Goal: Task Accomplishment & Management: Use online tool/utility

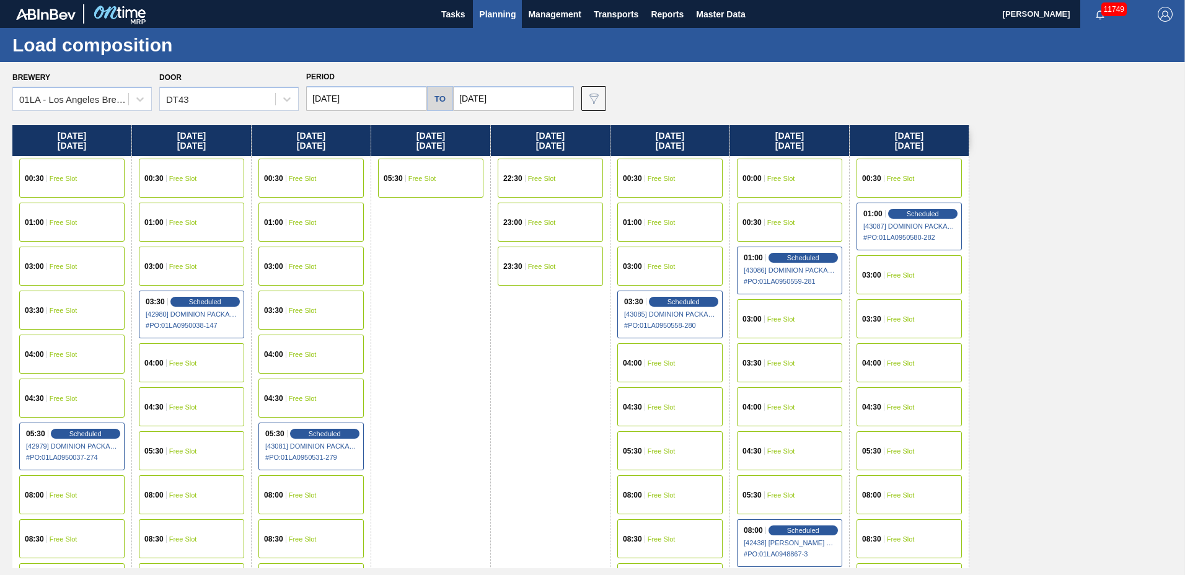
click at [508, 9] on span "Planning" at bounding box center [497, 14] width 37 height 15
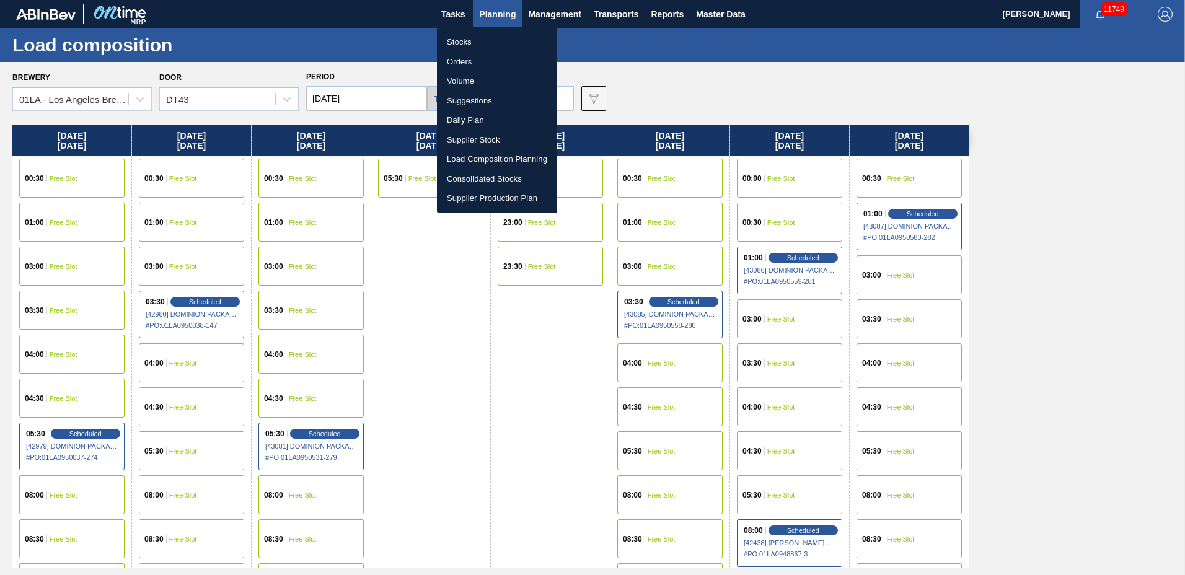
click at [465, 103] on li "Suggestions" at bounding box center [497, 101] width 120 height 20
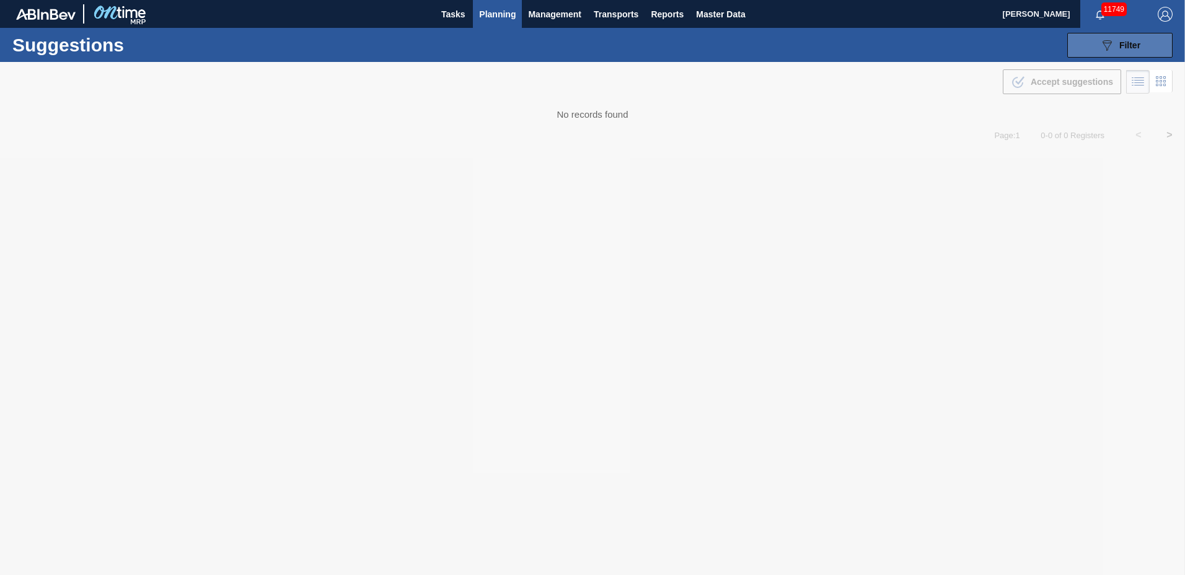
click at [1131, 46] on span "Filter" at bounding box center [1129, 45] width 21 height 10
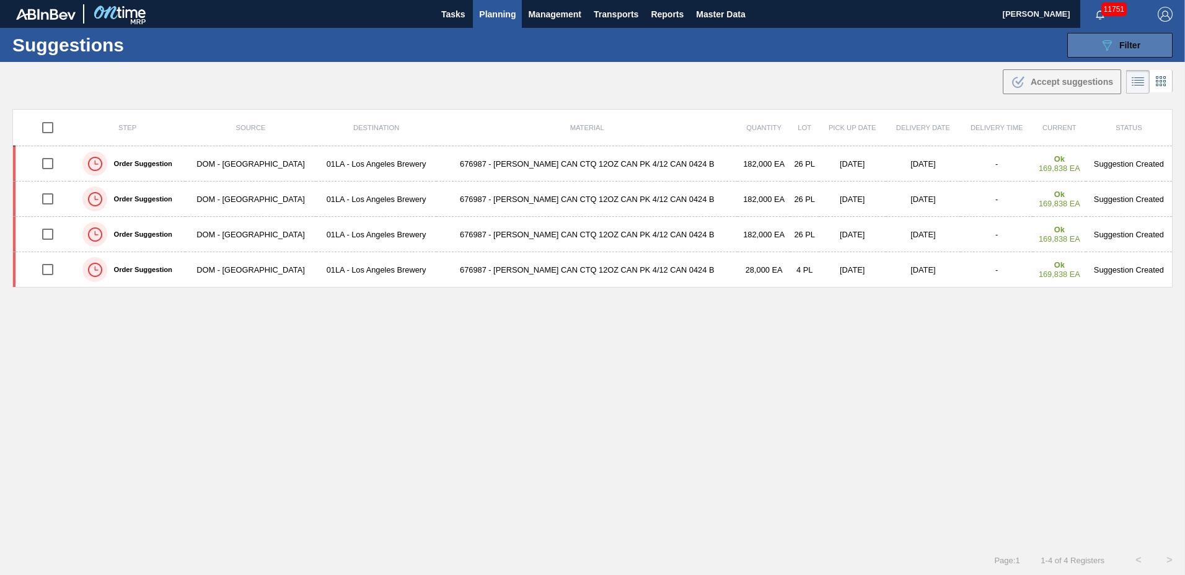
click at [1138, 48] on span "Filter" at bounding box center [1129, 45] width 21 height 10
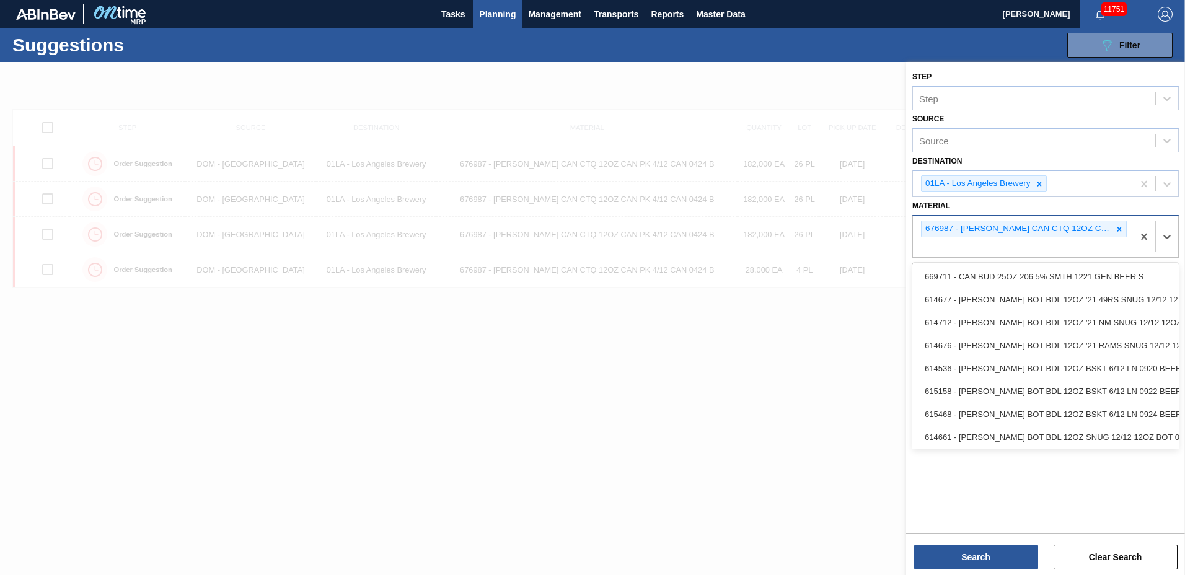
click at [1129, 225] on div "676987 - [PERSON_NAME] CAN CTQ 12OZ CAN PK 4/12 CAN 0424 B" at bounding box center [1023, 236] width 220 height 41
click at [1121, 229] on icon at bounding box center [1119, 229] width 9 height 9
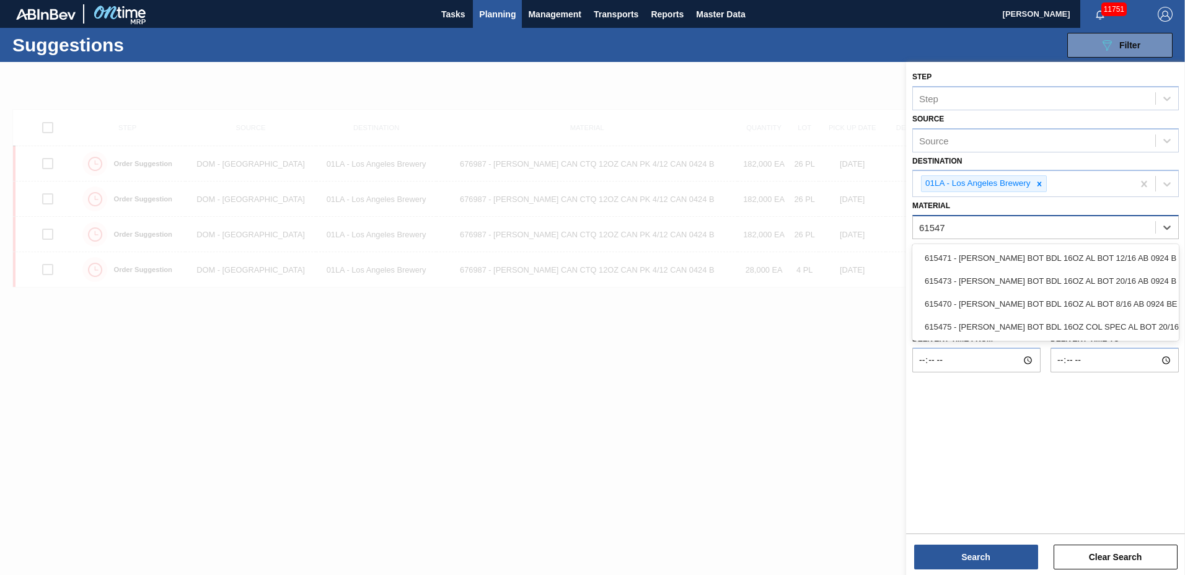
type input "615471"
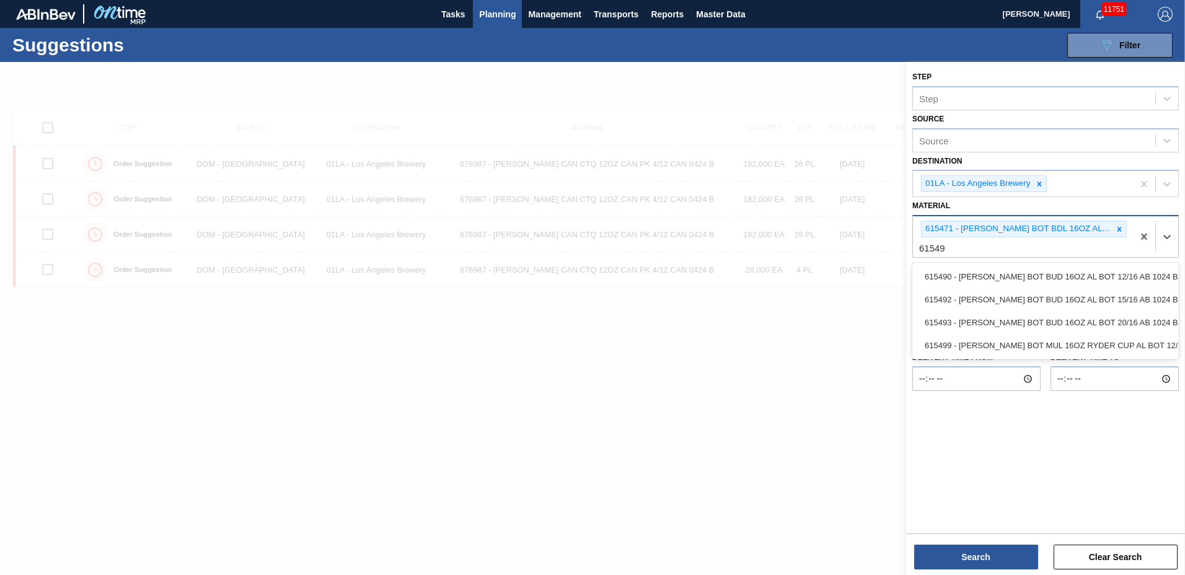
type input "615490"
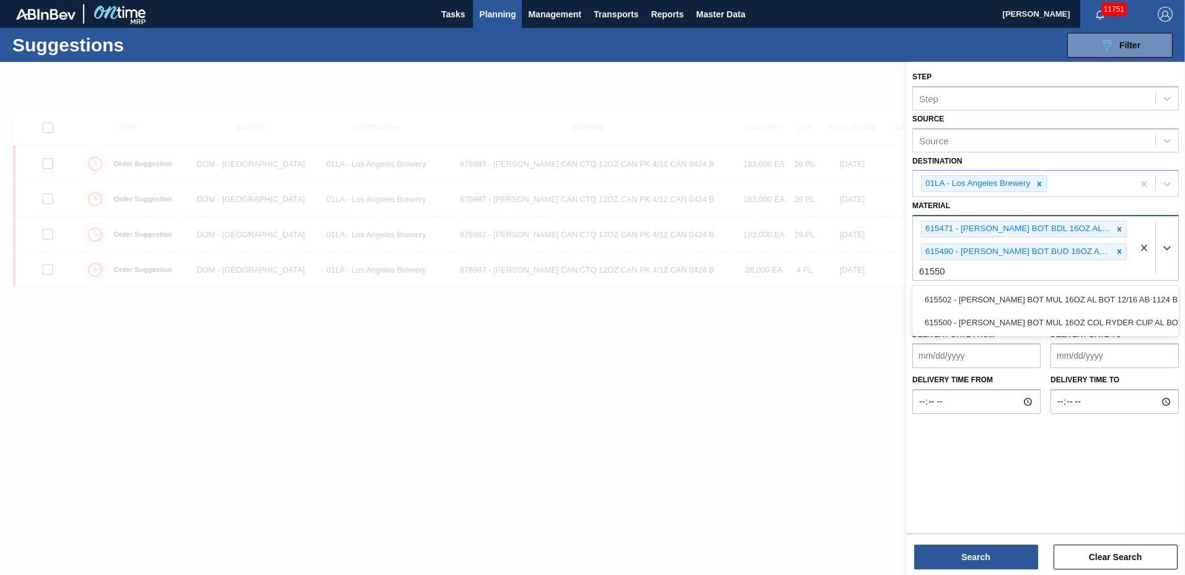
type input "615502"
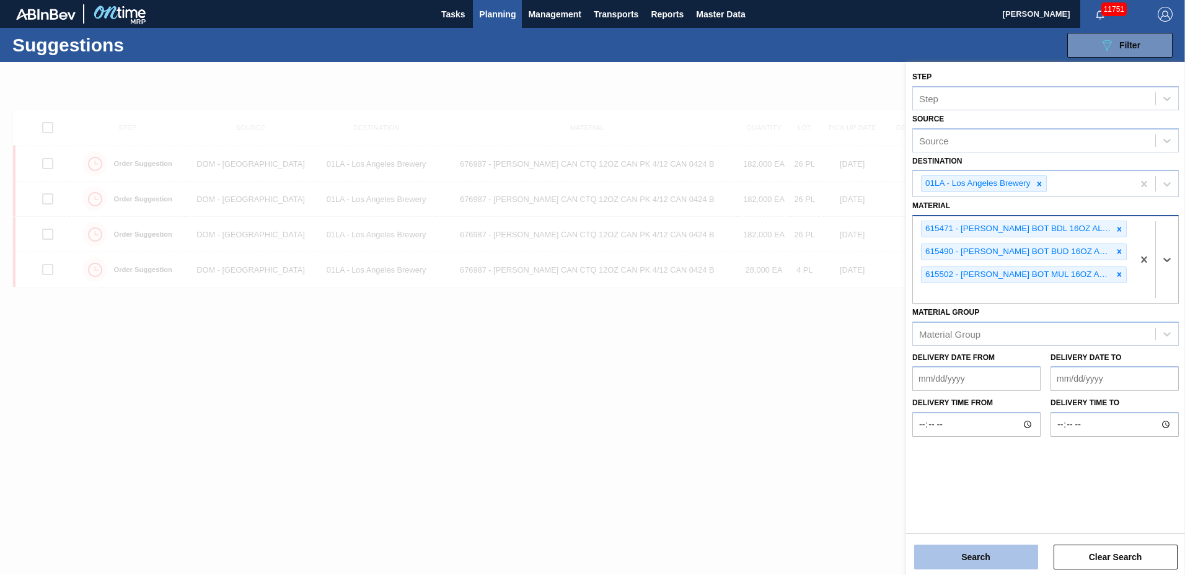
click at [971, 562] on button "Search" at bounding box center [976, 557] width 124 height 25
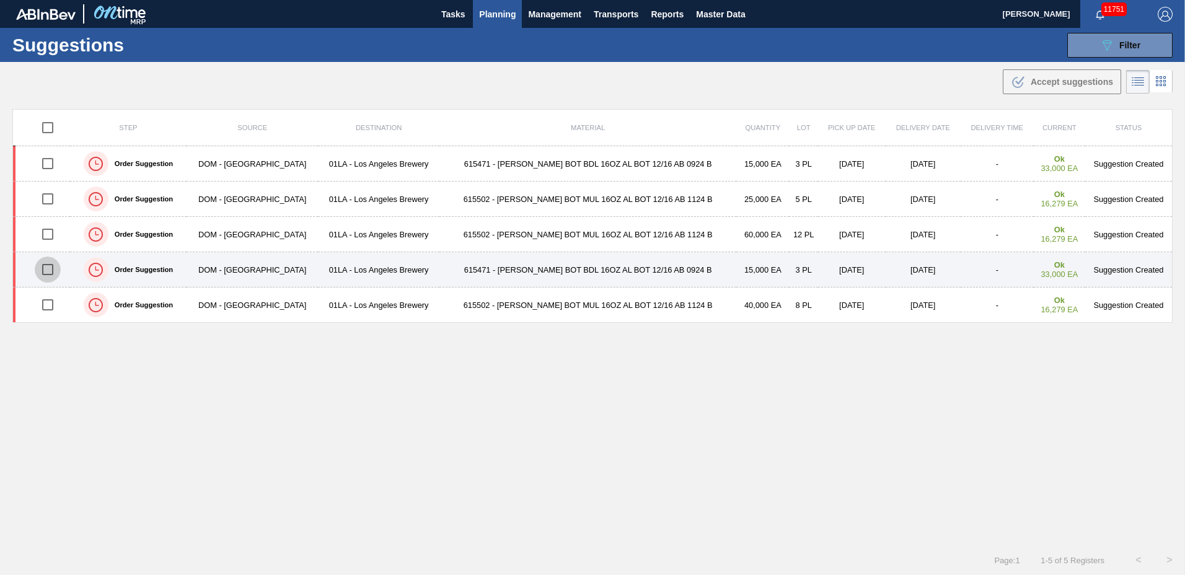
click at [48, 270] on input "checkbox" at bounding box center [48, 270] width 26 height 26
checkbox input "true"
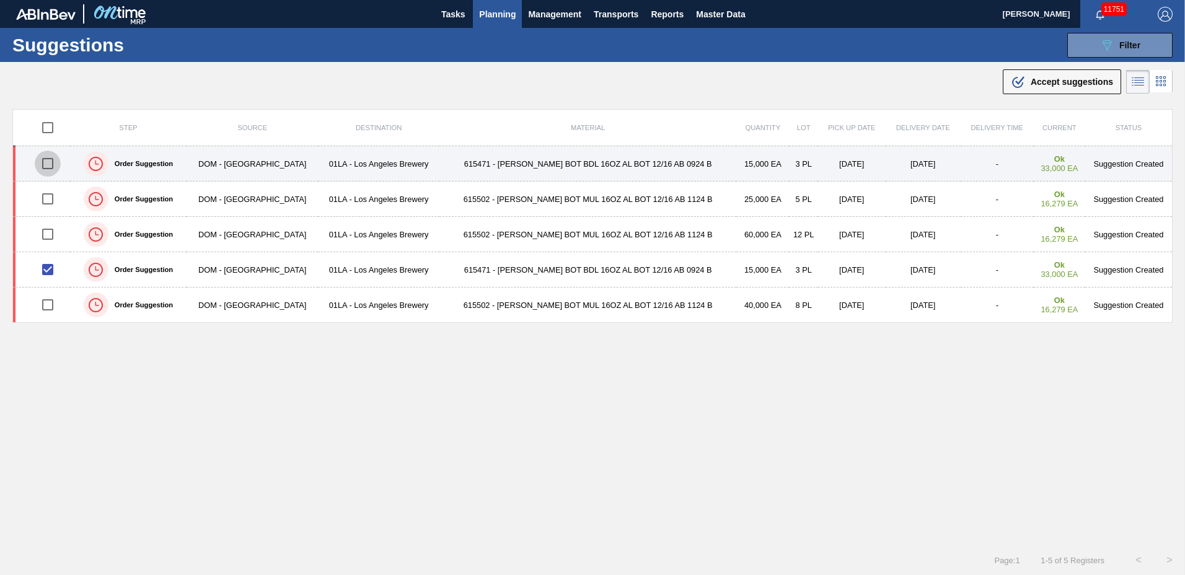
click at [50, 164] on input "checkbox" at bounding box center [48, 164] width 26 height 26
checkbox input "true"
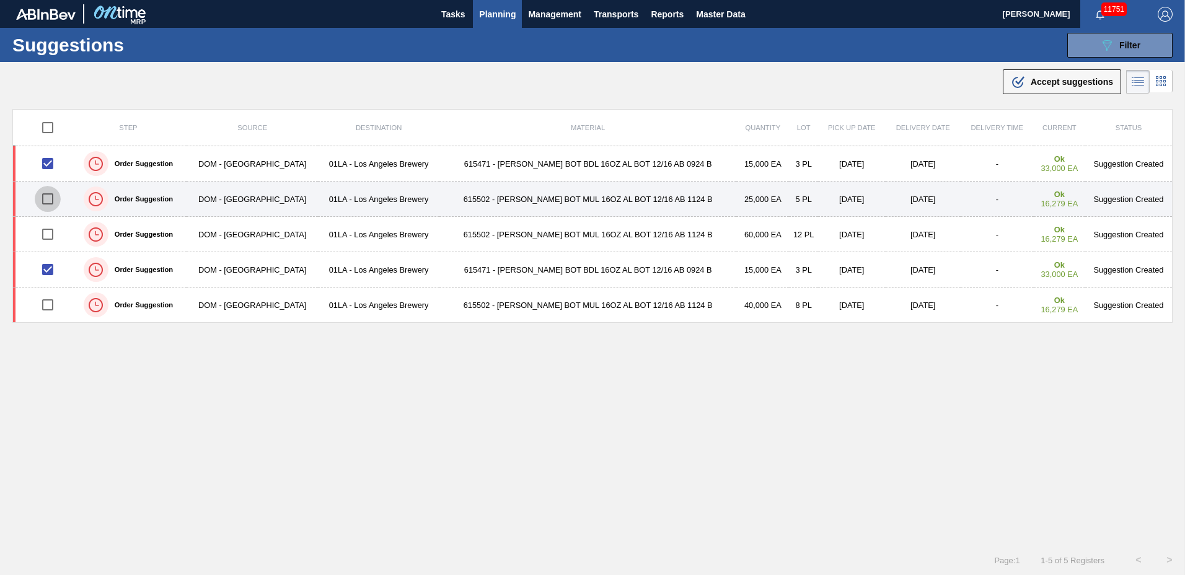
click at [51, 199] on input "checkbox" at bounding box center [48, 199] width 26 height 26
checkbox input "true"
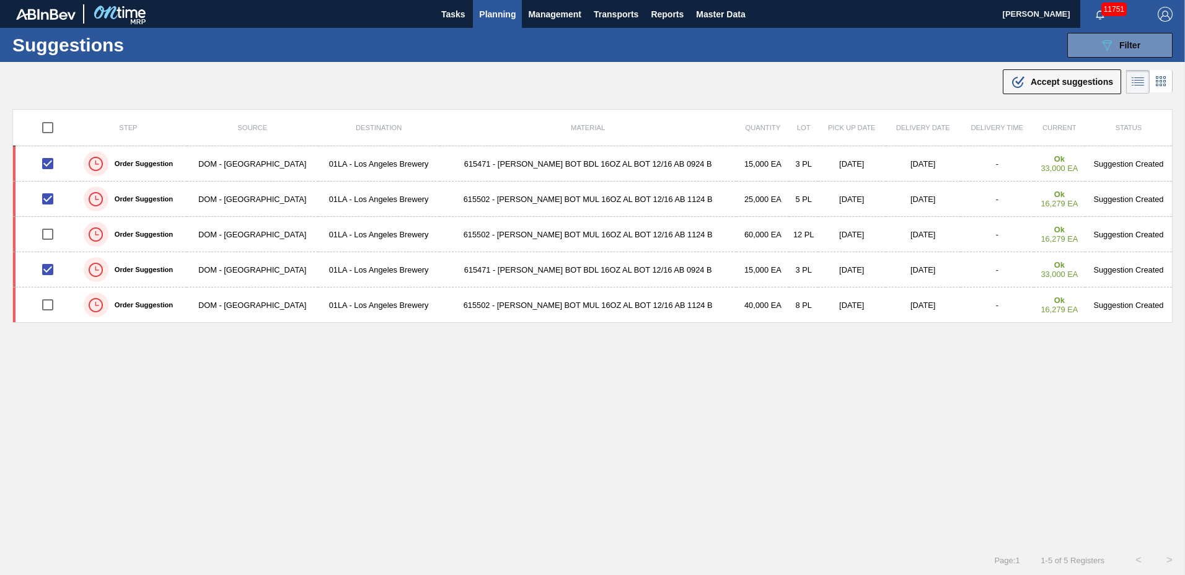
drag, startPoint x: 1058, startPoint y: 82, endPoint x: 1029, endPoint y: 91, distance: 30.6
click at [1057, 82] on span "Accept suggestions" at bounding box center [1072, 82] width 82 height 10
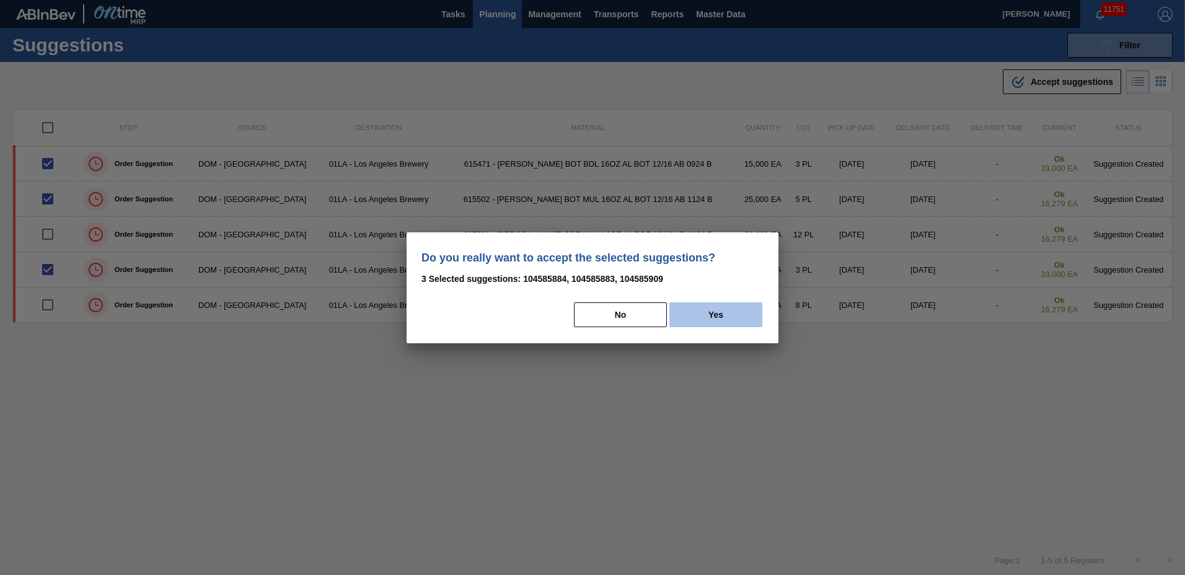
click at [720, 313] on button "Yes" at bounding box center [715, 314] width 93 height 25
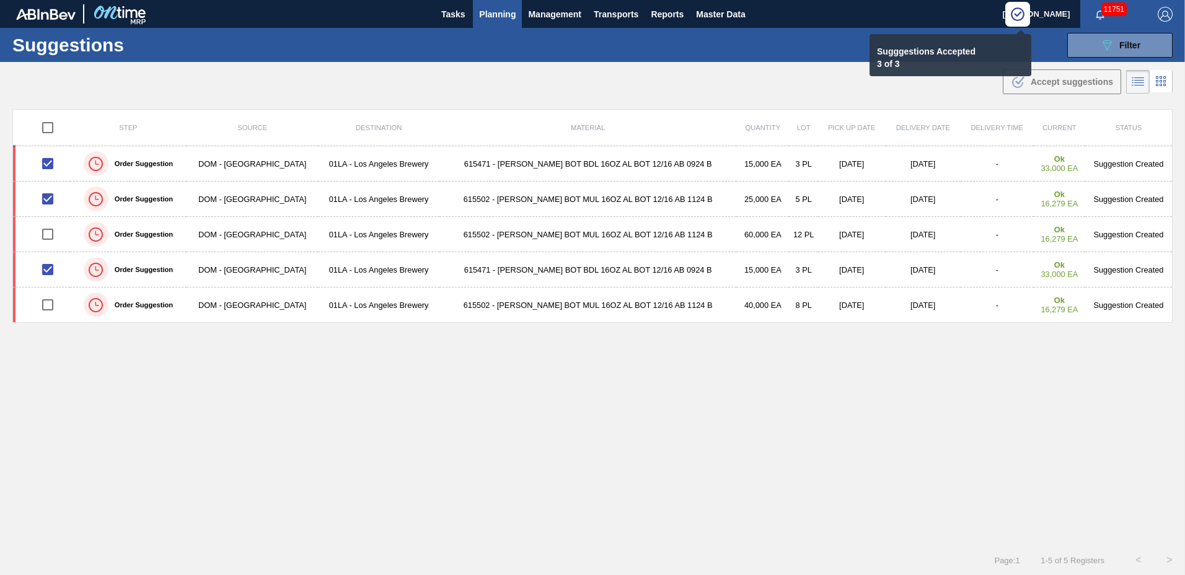
click at [498, 11] on span "Planning" at bounding box center [497, 14] width 37 height 15
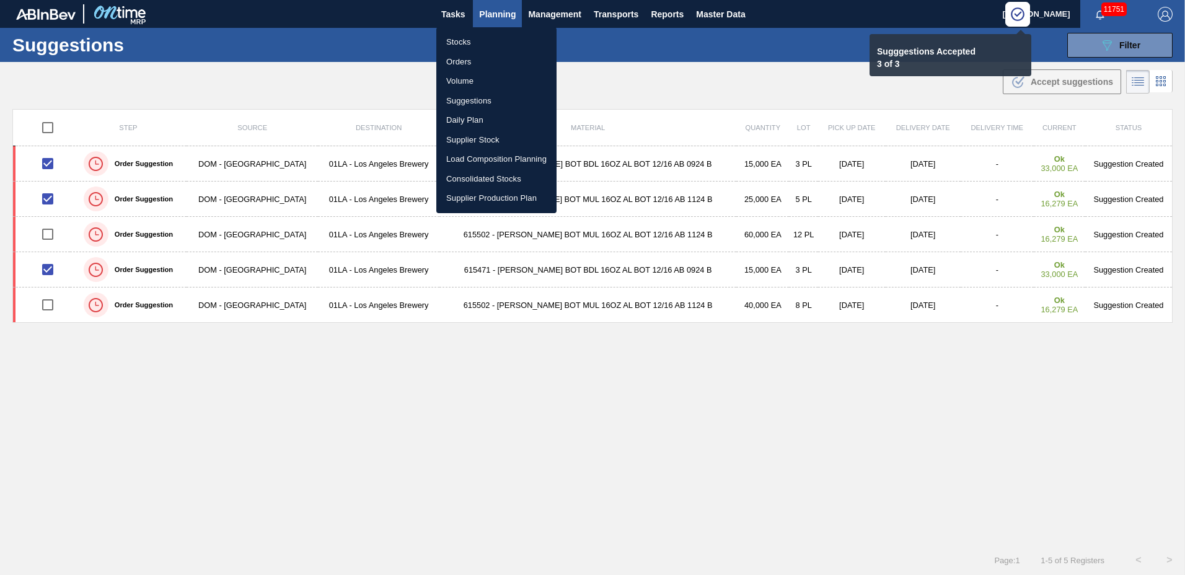
click at [483, 154] on li "Load Composition Planning" at bounding box center [496, 159] width 120 height 20
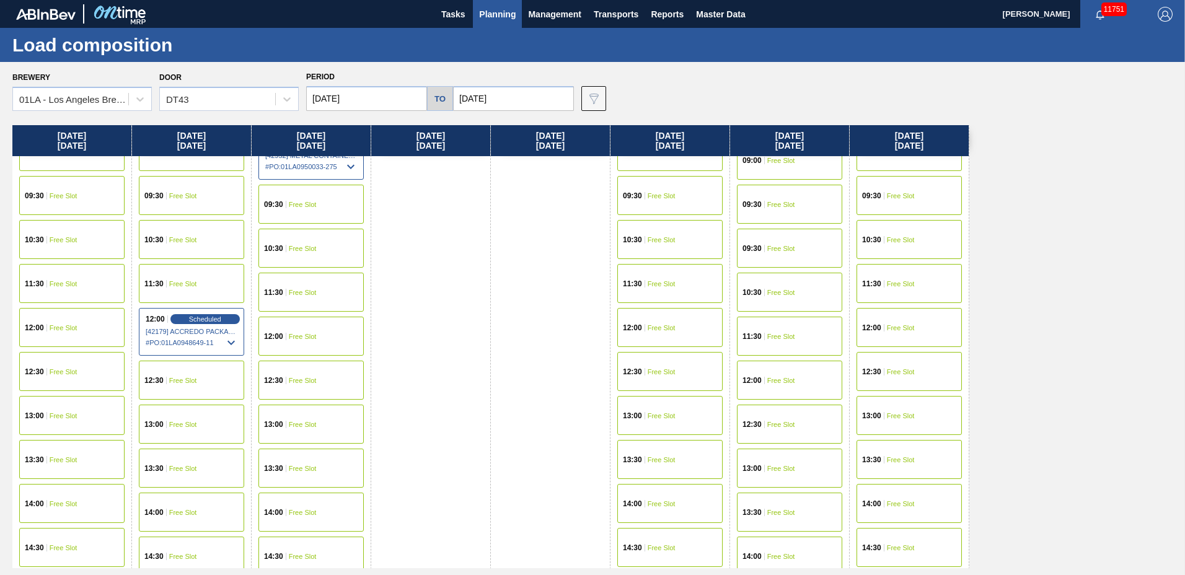
scroll to position [950, 0]
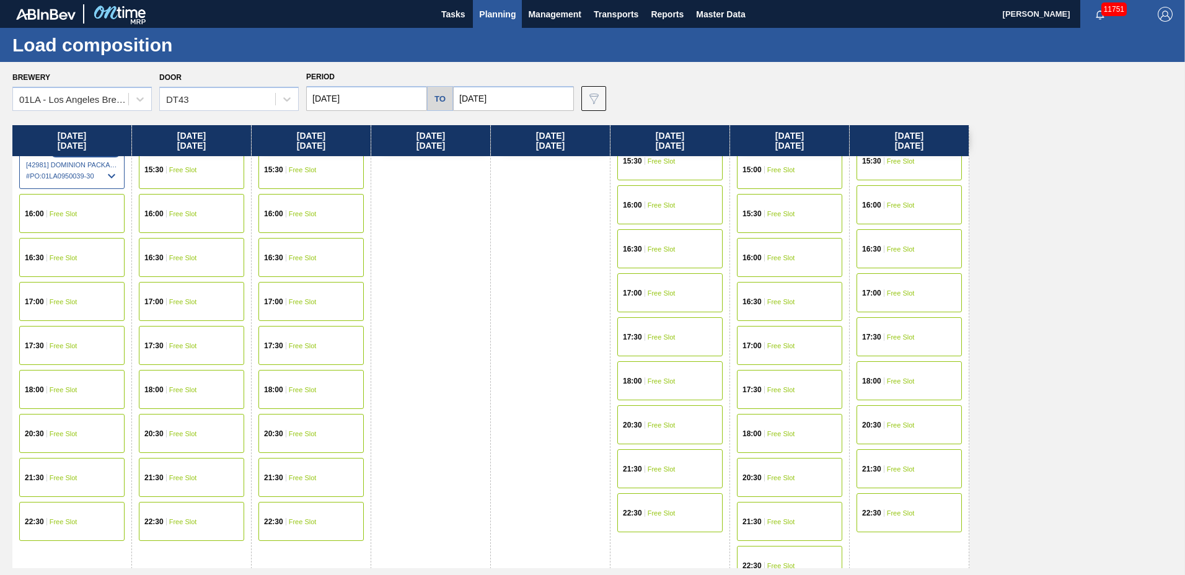
click at [181, 162] on div "15:30 Free Slot" at bounding box center [191, 169] width 105 height 39
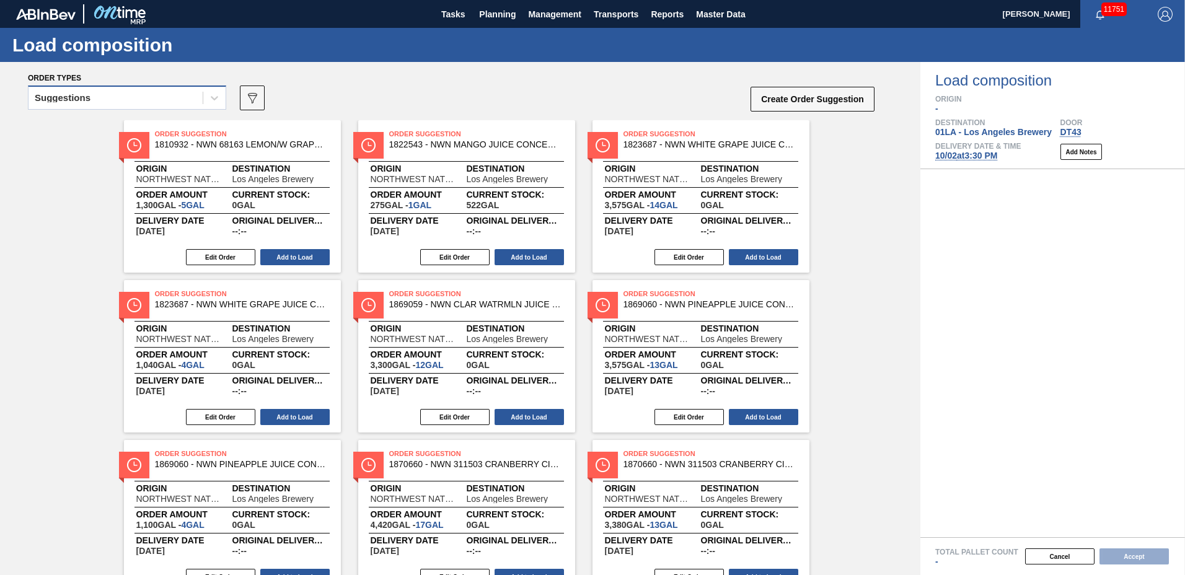
click at [84, 99] on div "Suggestions" at bounding box center [63, 98] width 56 height 9
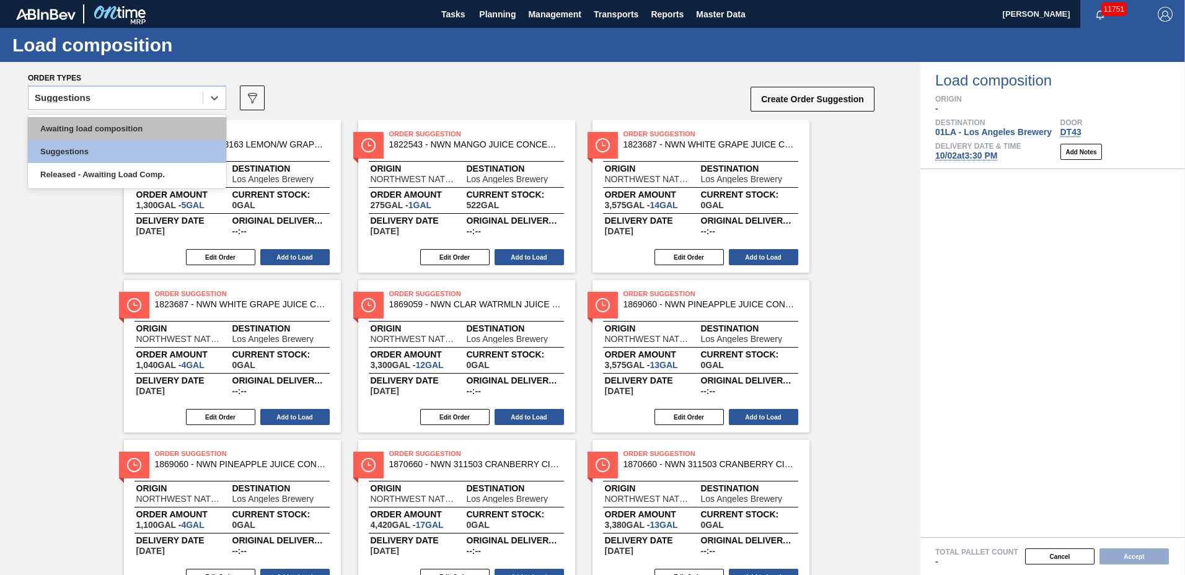
click at [92, 125] on div "Awaiting load composition" at bounding box center [127, 128] width 198 height 23
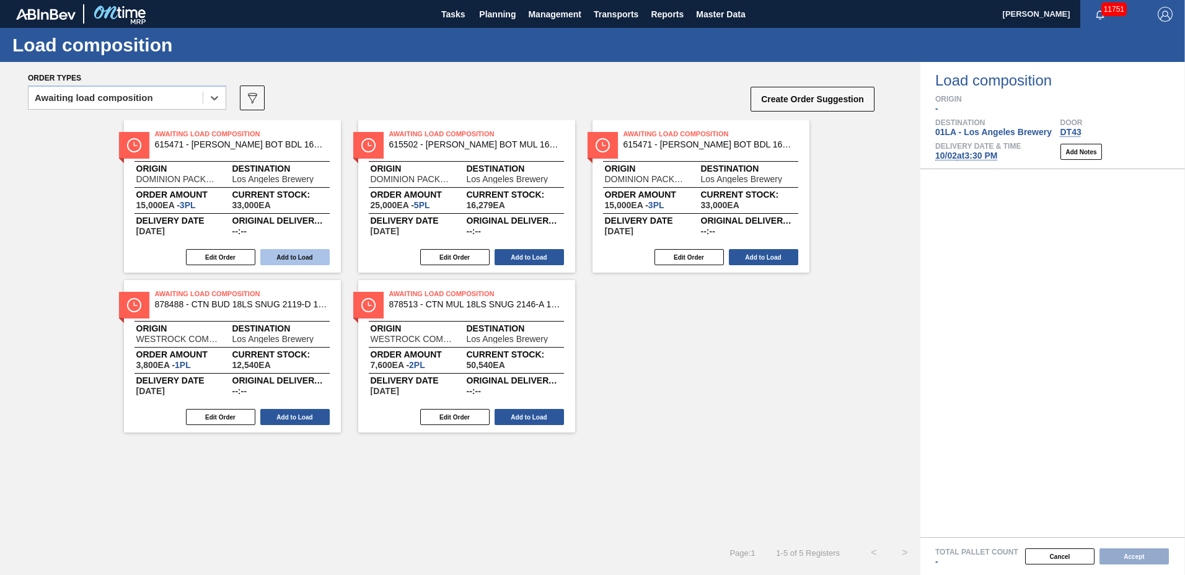
click at [298, 262] on button "Add to Load" at bounding box center [294, 257] width 69 height 16
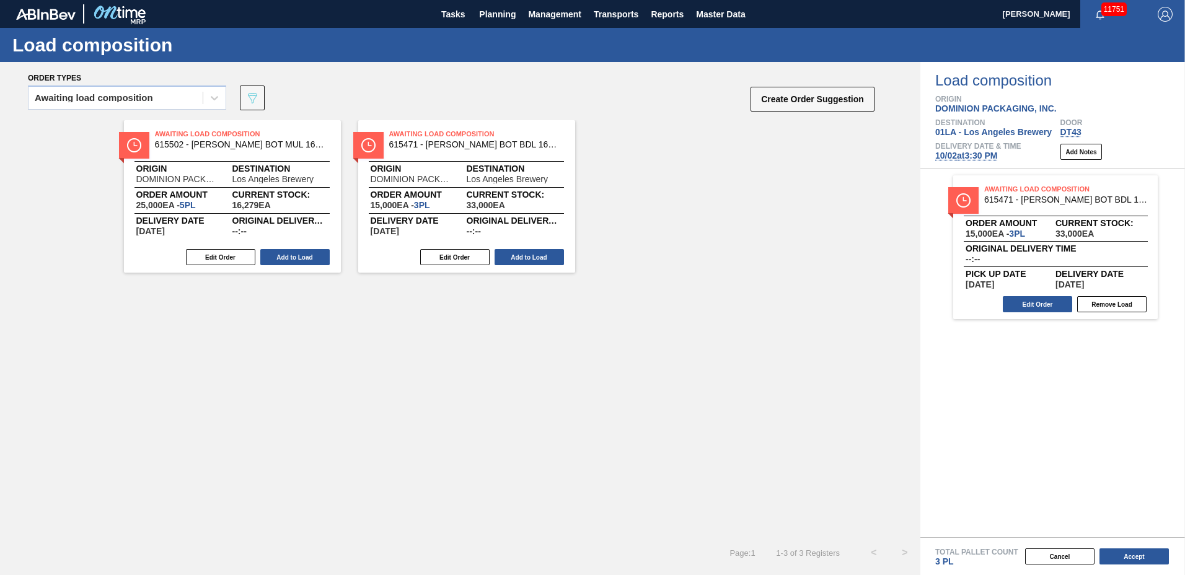
click at [300, 255] on button "Add to Load" at bounding box center [294, 257] width 69 height 16
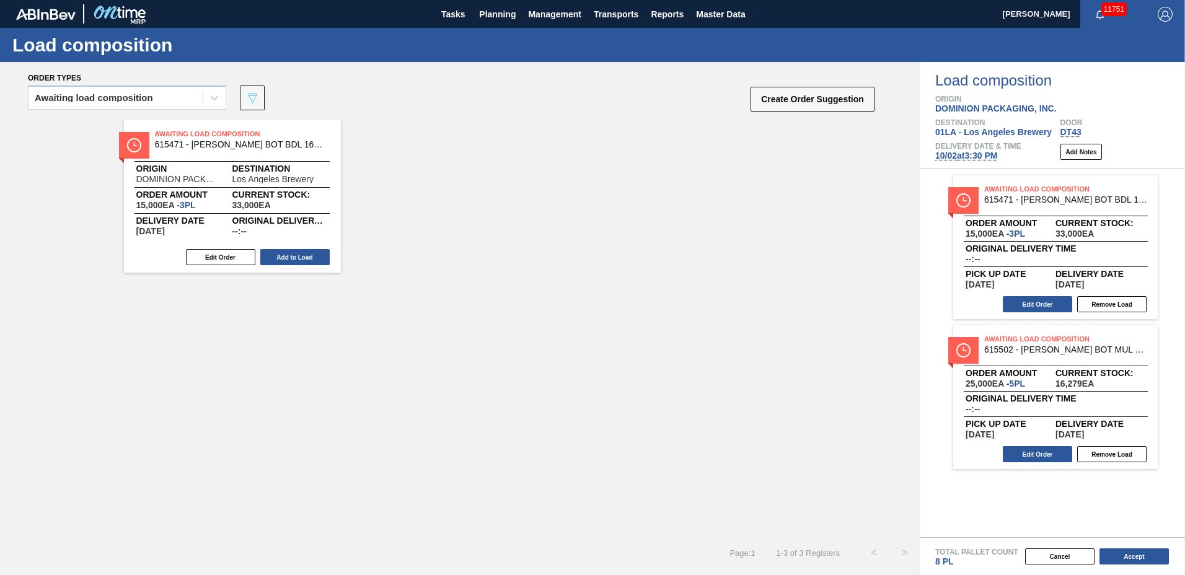
click at [300, 255] on button "Add to Load" at bounding box center [294, 257] width 69 height 16
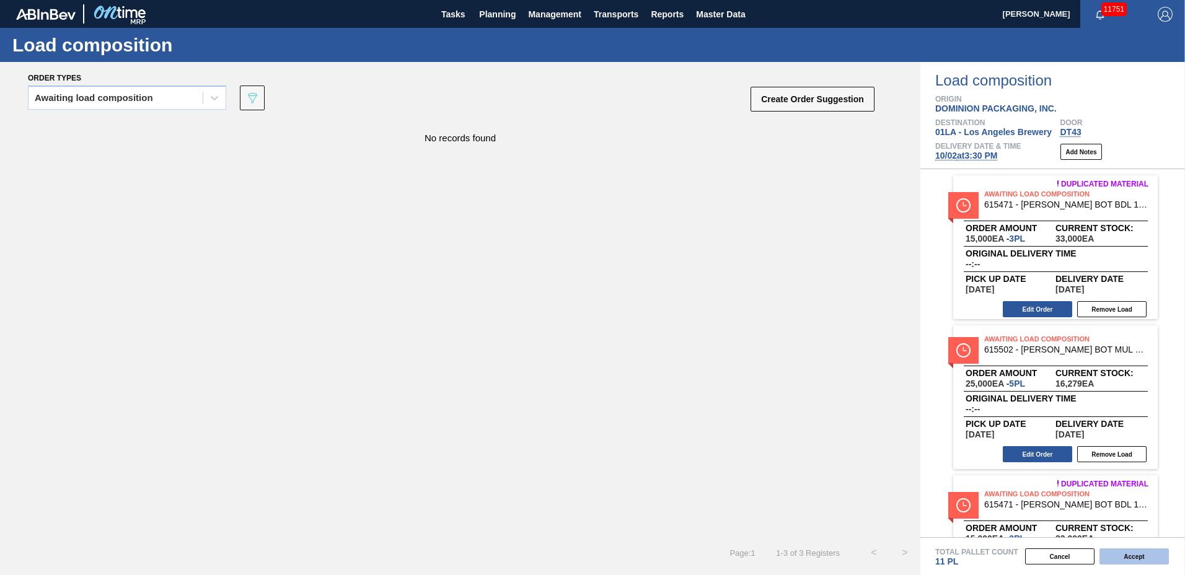
click at [1114, 554] on button "Accept" at bounding box center [1134, 557] width 69 height 16
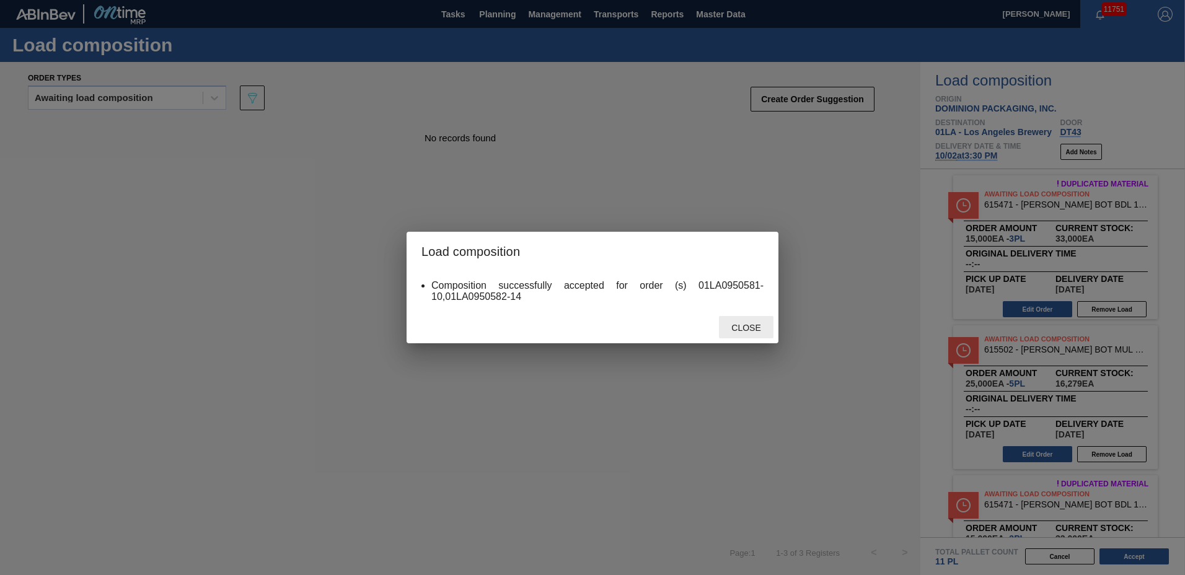
click at [747, 332] on span "Close" at bounding box center [745, 328] width 49 height 10
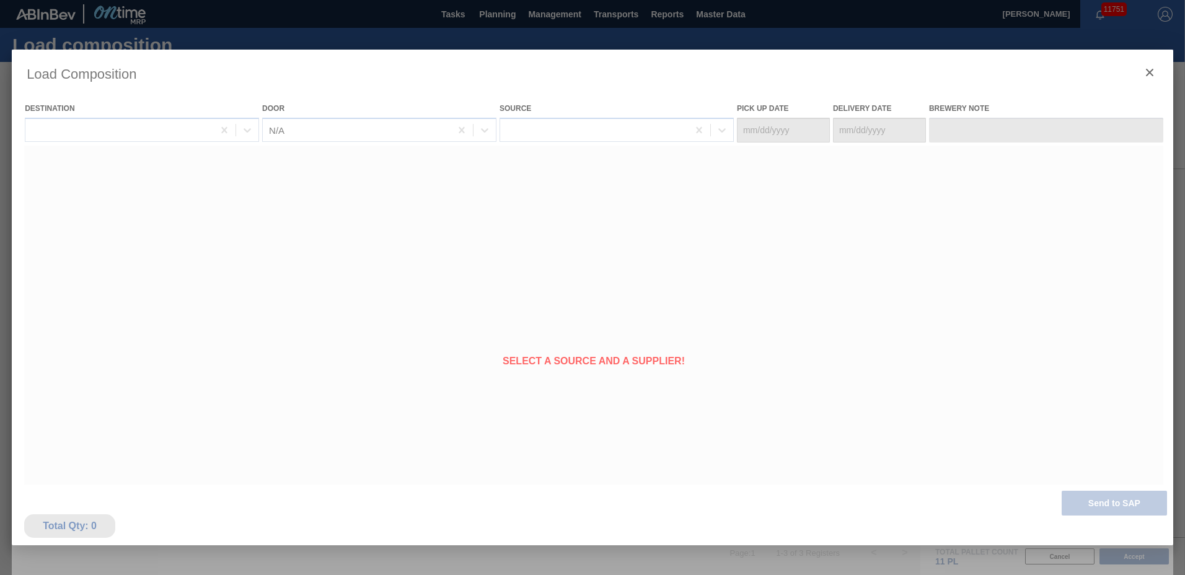
type Date "[DATE]"
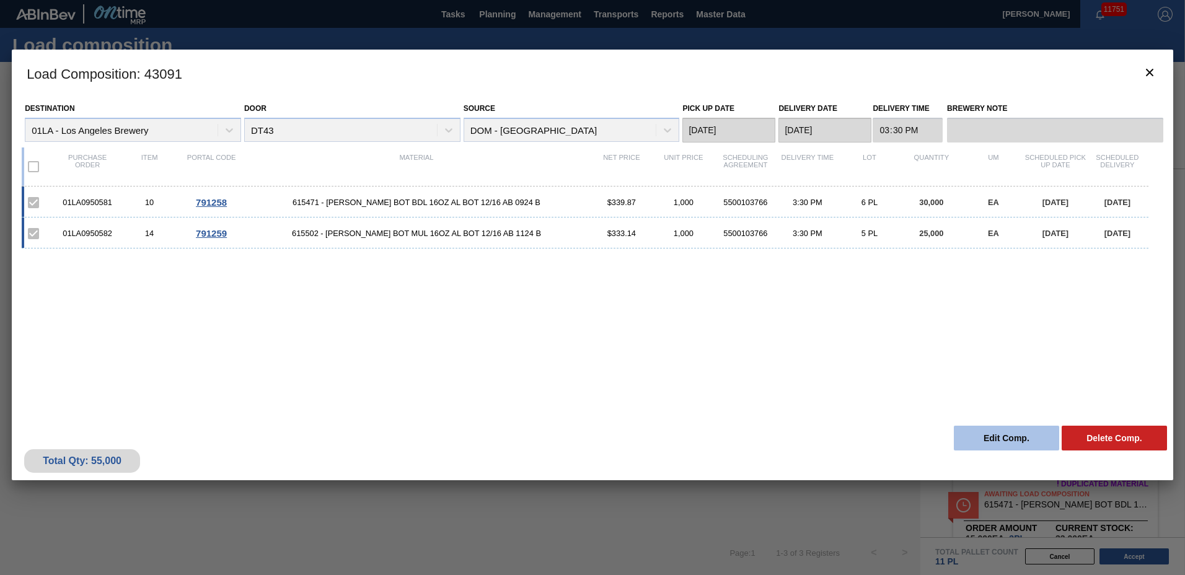
click at [993, 438] on button "Edit Comp." at bounding box center [1006, 438] width 105 height 25
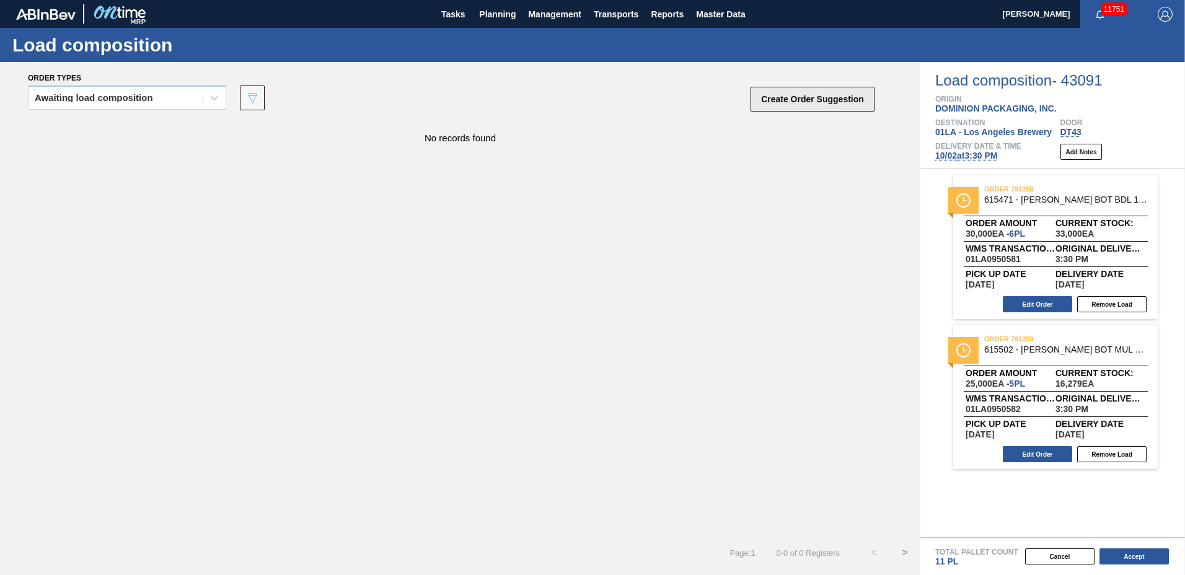
click at [821, 98] on button "Create Order Suggestion" at bounding box center [813, 99] width 124 height 25
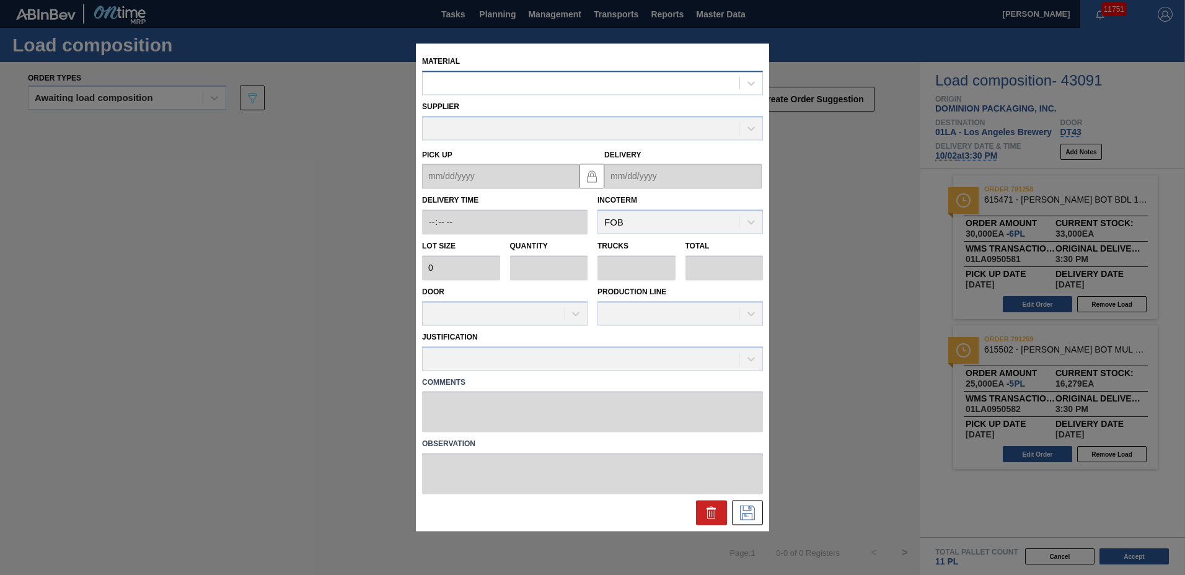
click at [667, 88] on div at bounding box center [581, 83] width 317 height 18
type input "615490"
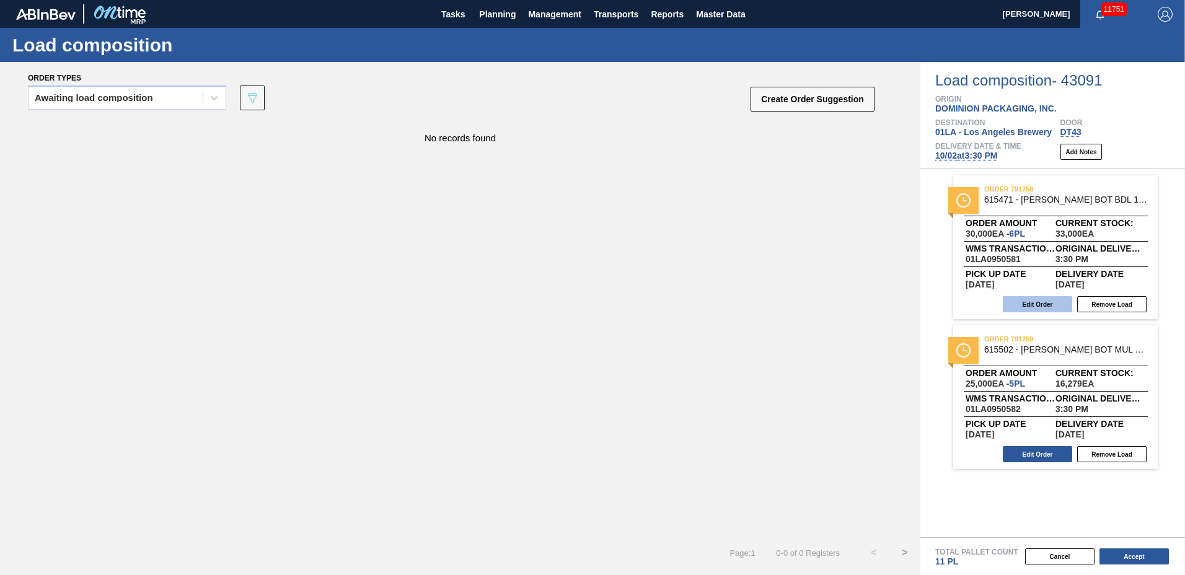
click at [1057, 302] on button "Edit Order" at bounding box center [1037, 304] width 69 height 16
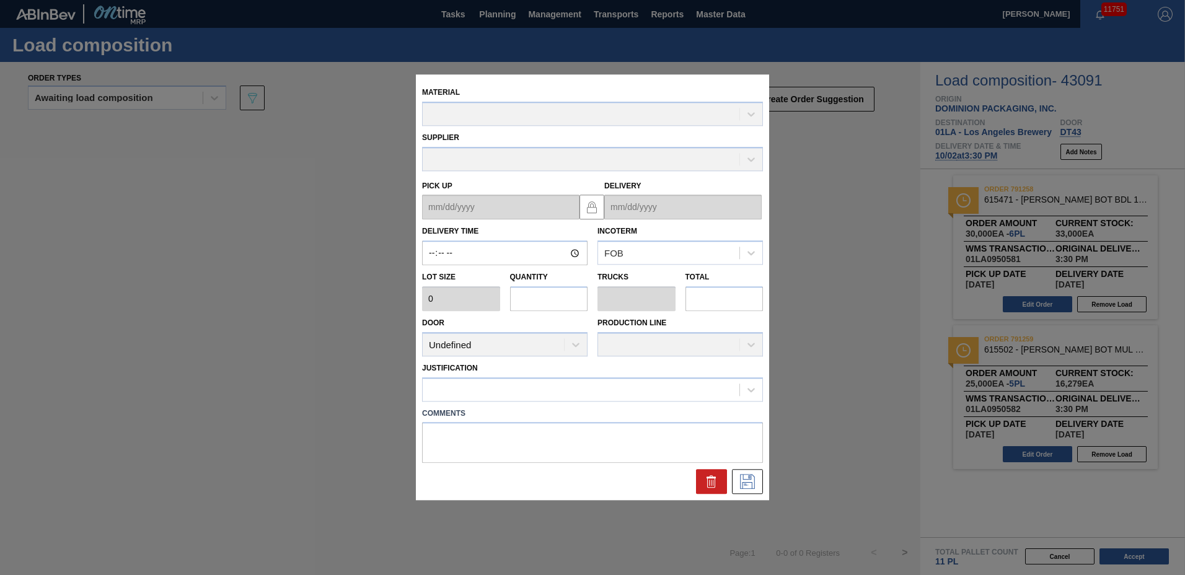
type input "15:30:00"
type input "5,000"
type input "6"
type input "0.231"
type input "30,000"
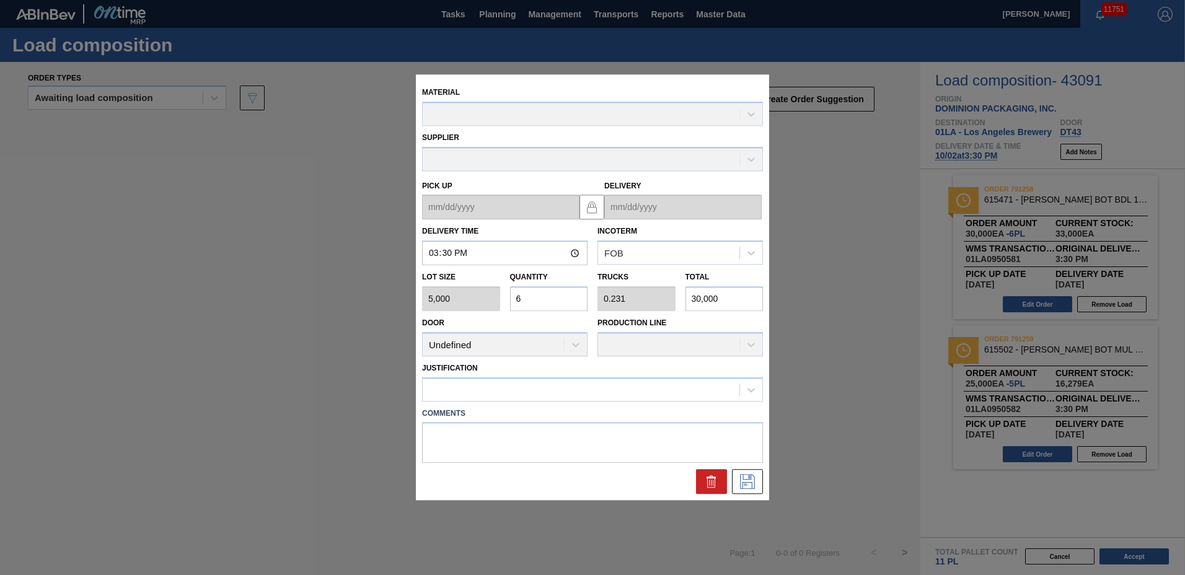
type up "[DATE]"
type input "[DATE]"
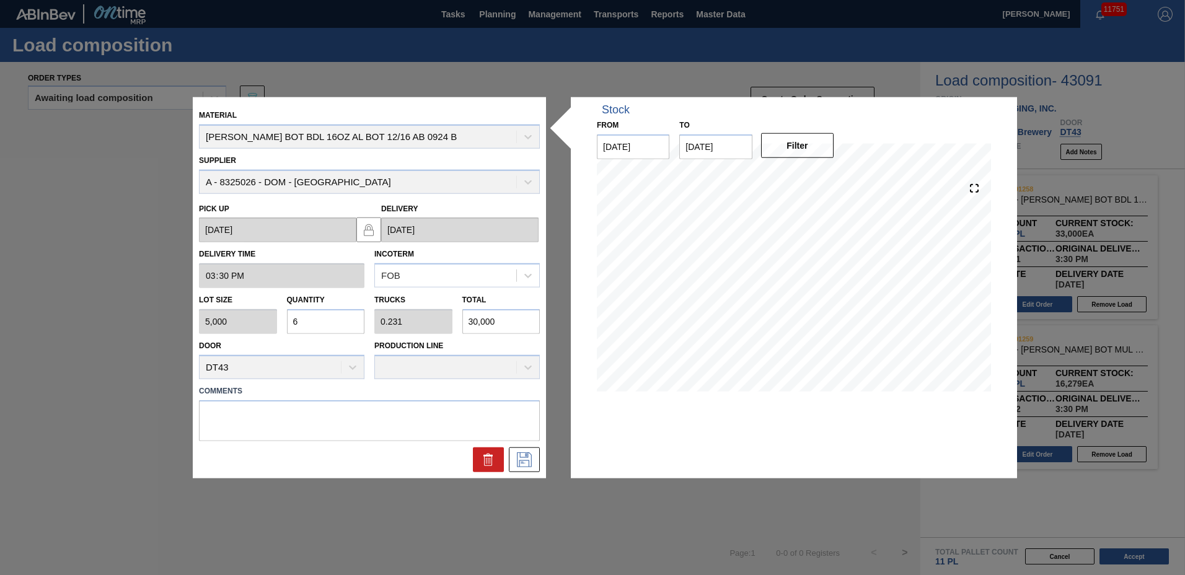
click at [317, 329] on input "6" at bounding box center [326, 321] width 78 height 25
type input "0"
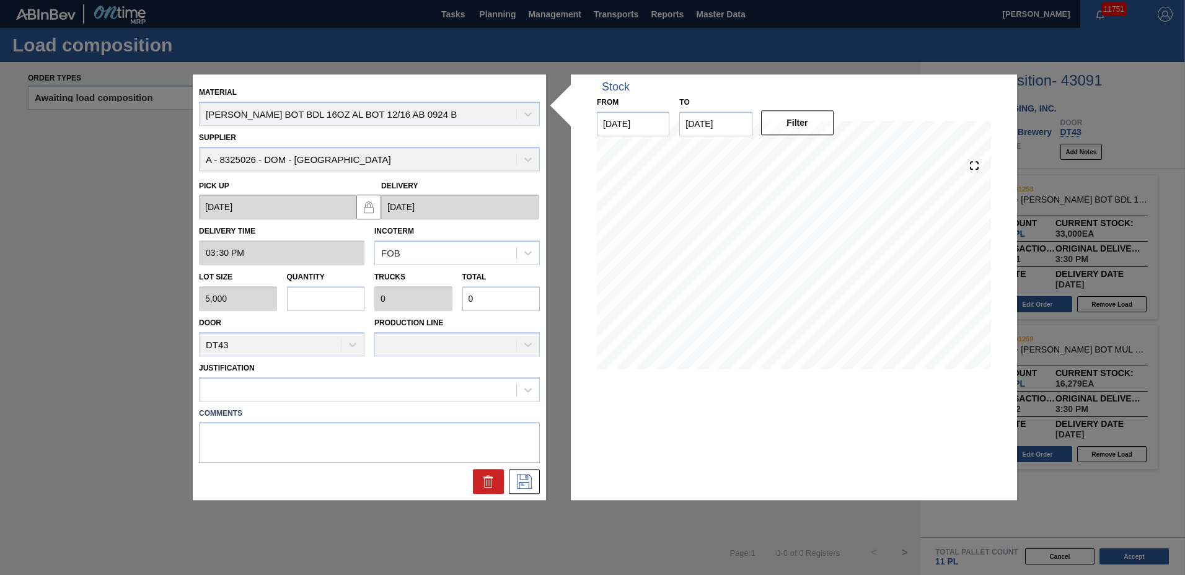
type input "1"
type input "0.038"
type input "5,000"
type input "10"
type input "0.385"
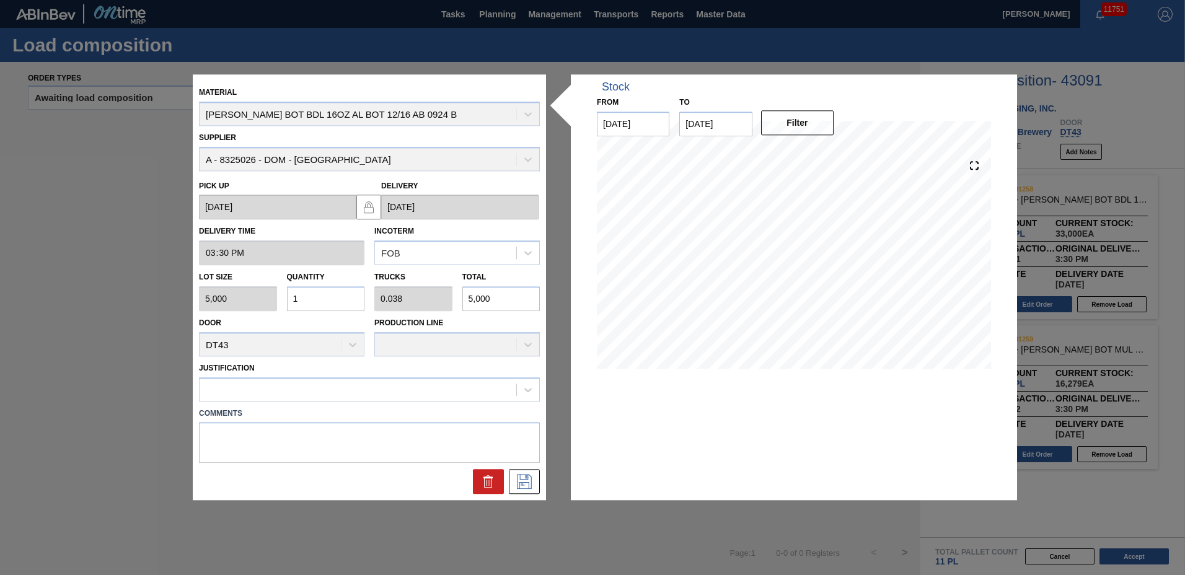
type input "50,000"
type input "10"
click at [297, 398] on div at bounding box center [358, 390] width 317 height 18
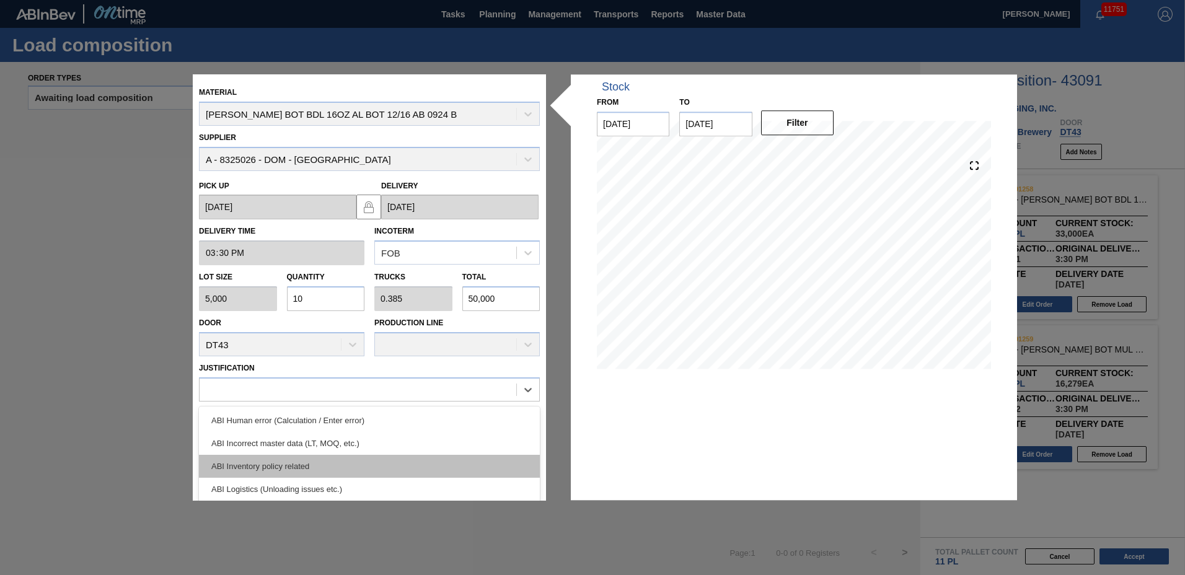
click at [283, 462] on div "ABI Inventory policy related" at bounding box center [369, 466] width 341 height 23
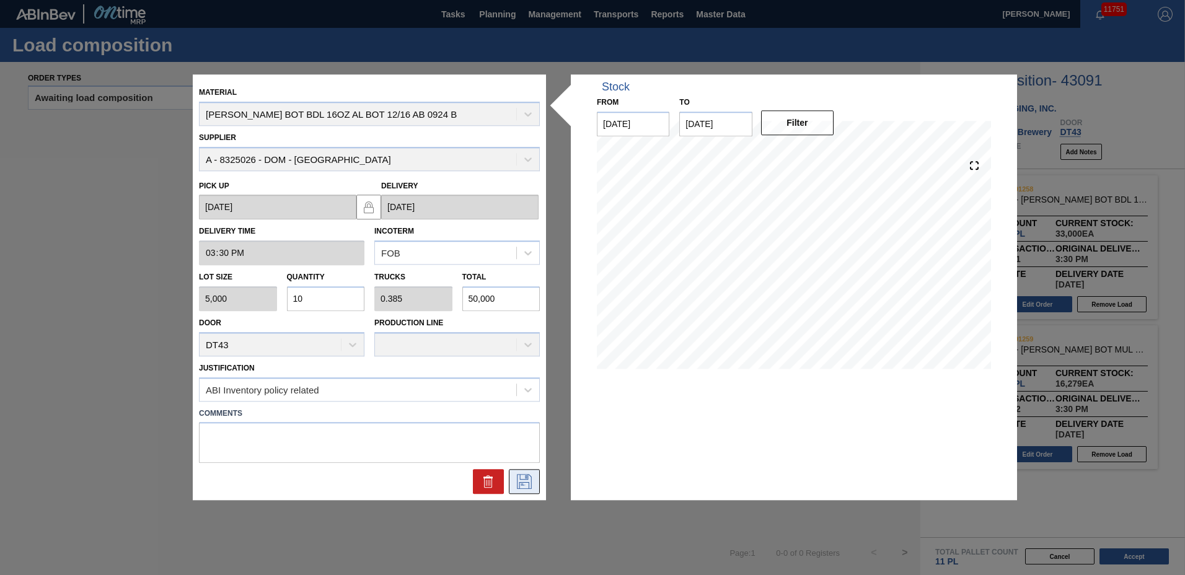
click at [532, 485] on icon at bounding box center [524, 482] width 20 height 15
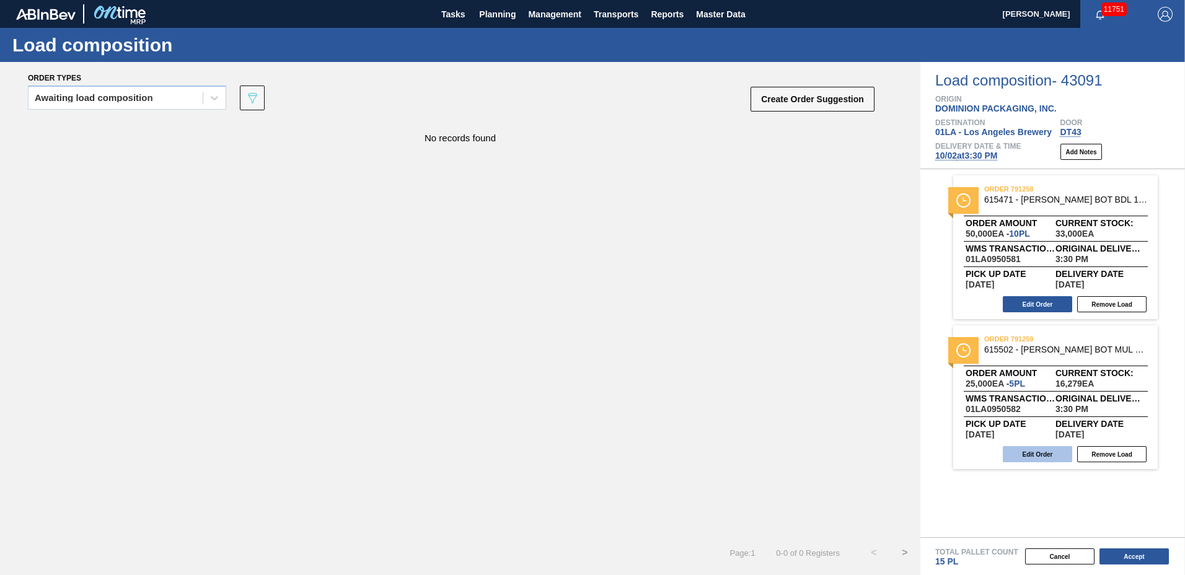
click at [1042, 454] on button "Edit Order" at bounding box center [1037, 454] width 69 height 16
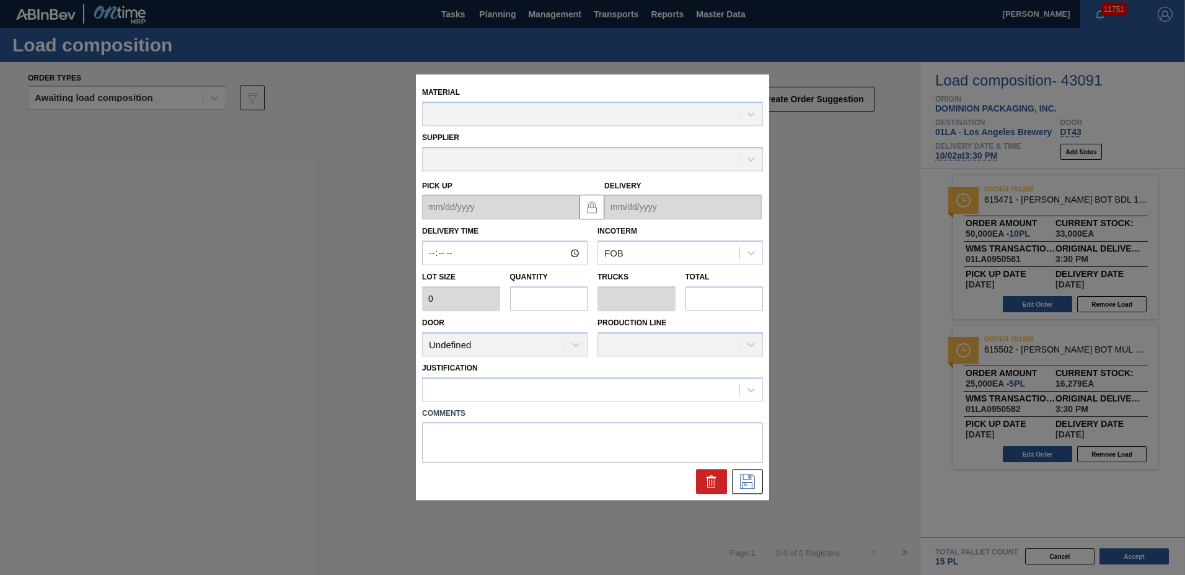
type input "15:30:00"
type input "5,000"
type input "5"
type input "0.192"
type input "25,000"
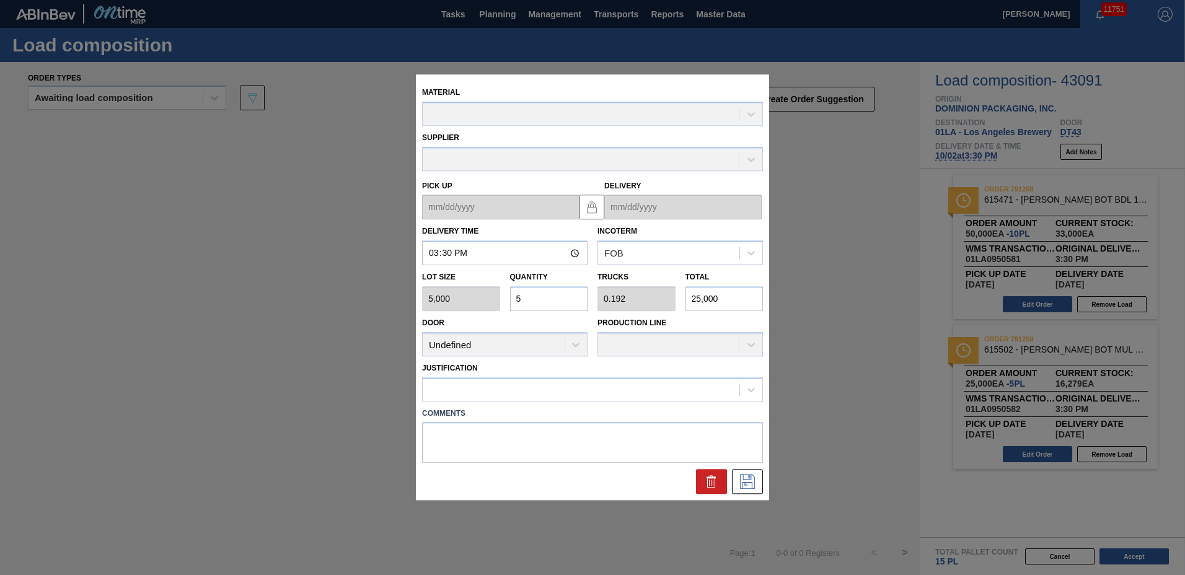
type up "[DATE]"
type input "[DATE]"
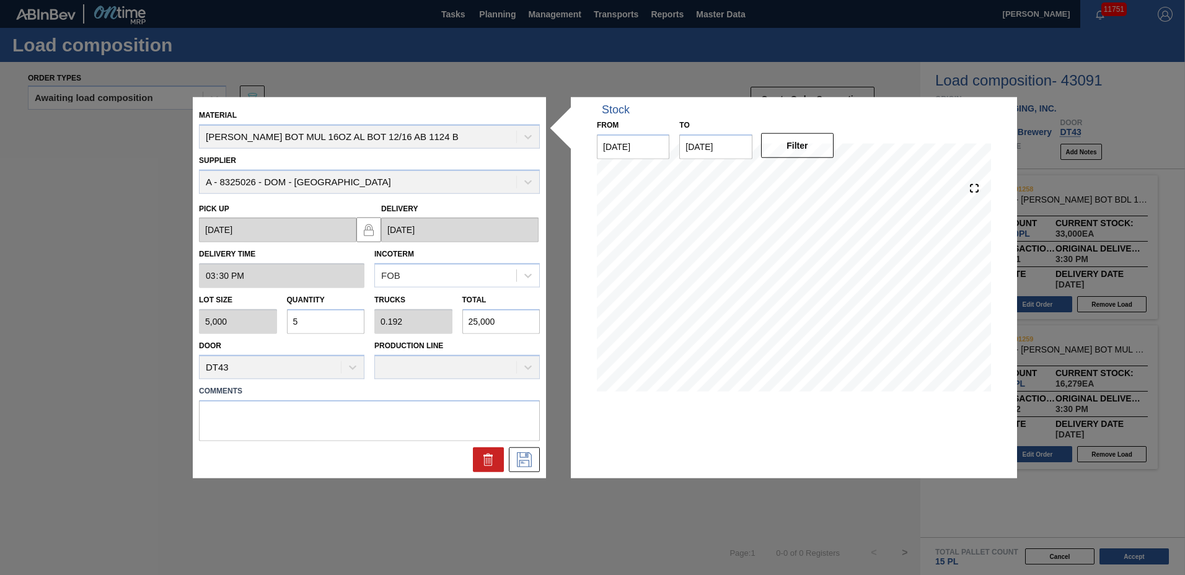
click at [329, 327] on input "5" at bounding box center [326, 321] width 78 height 25
type input "0"
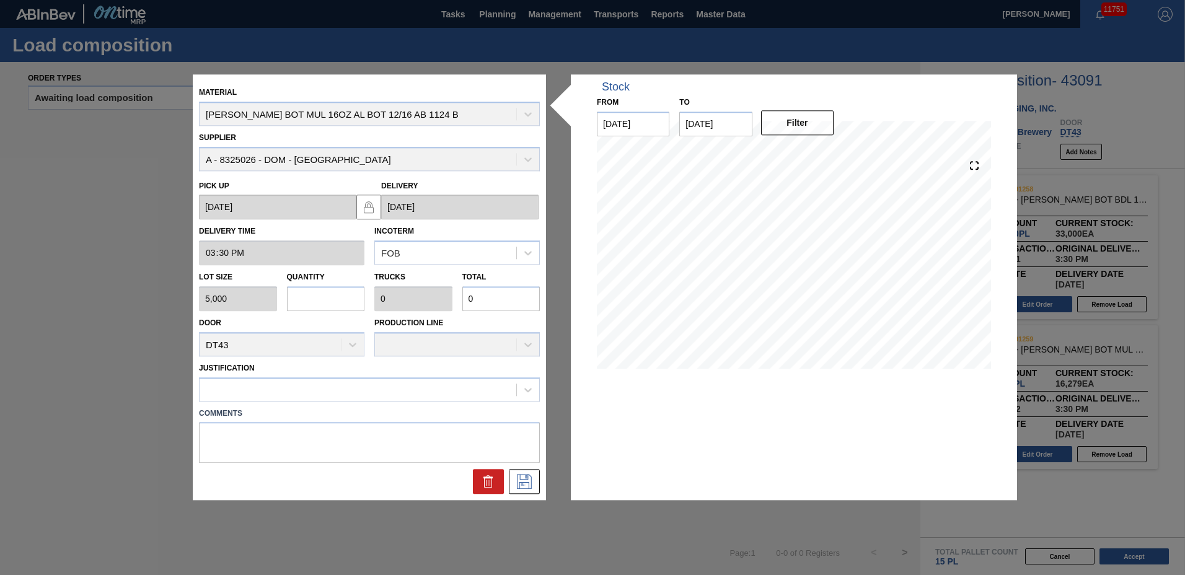
type input "6"
type input "0.231"
type input "30,000"
type input "6"
click at [310, 389] on div at bounding box center [358, 390] width 317 height 18
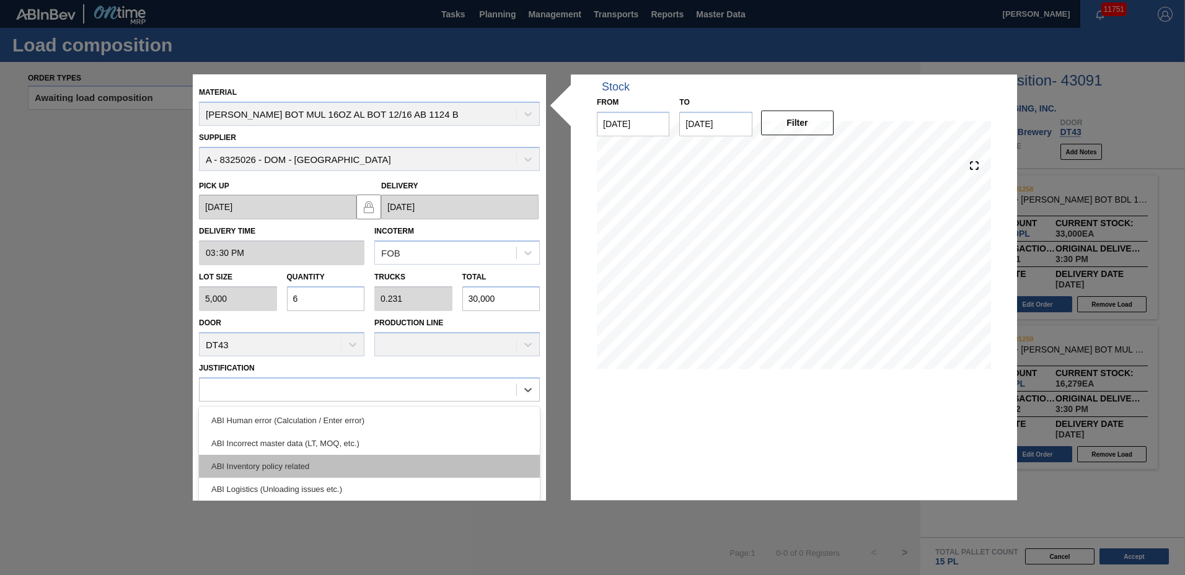
click at [280, 465] on div "ABI Inventory policy related" at bounding box center [369, 466] width 341 height 23
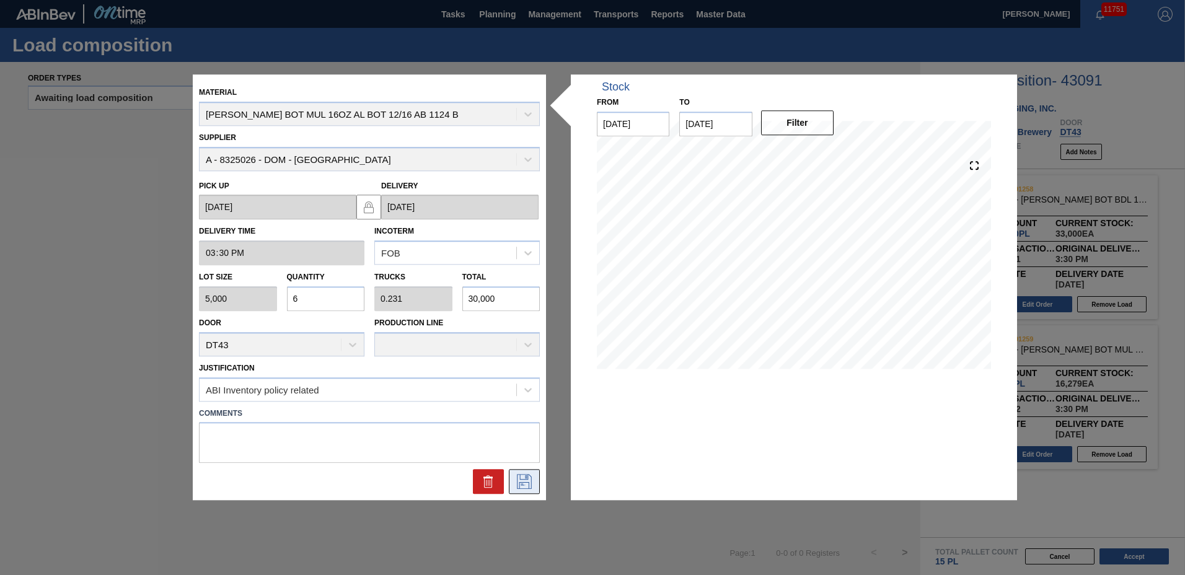
click at [525, 477] on icon at bounding box center [524, 482] width 20 height 15
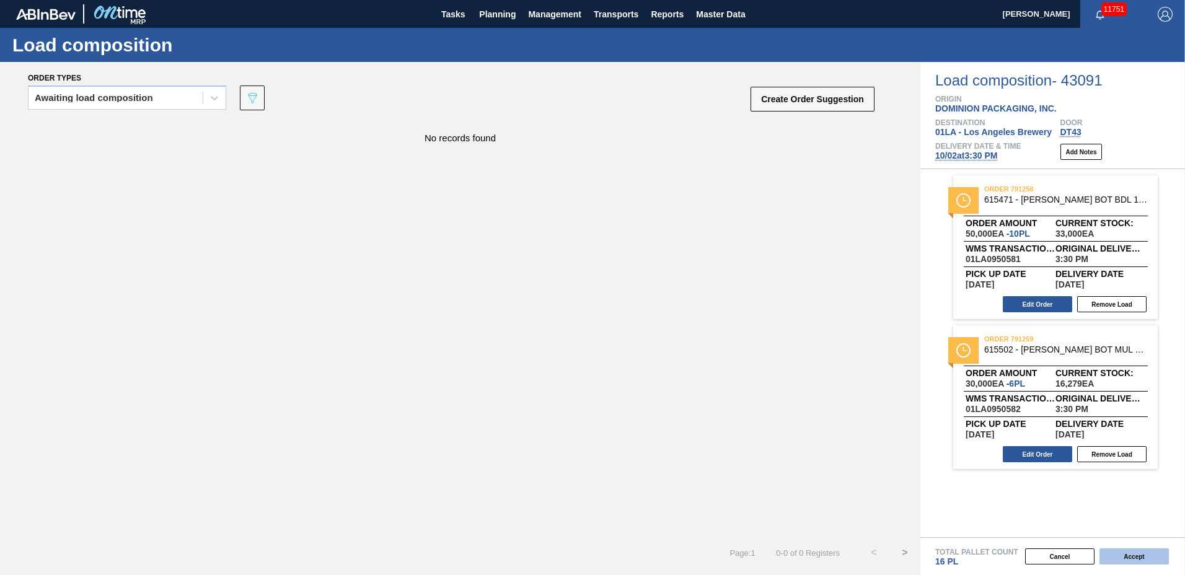
click at [1139, 552] on button "Accept" at bounding box center [1134, 557] width 69 height 16
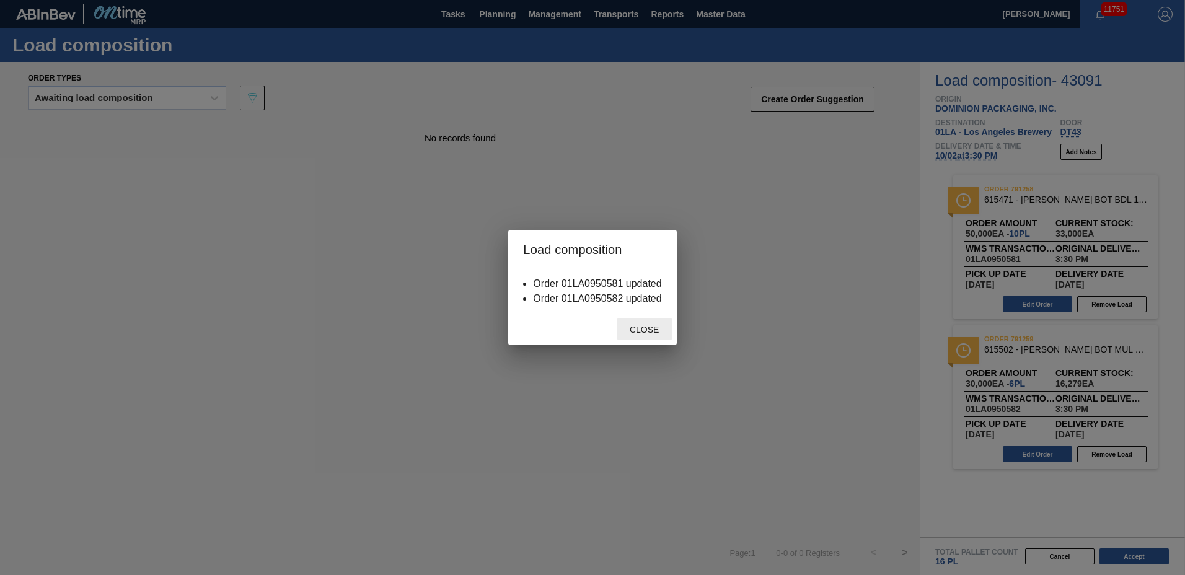
click at [642, 321] on div "Close" at bounding box center [644, 329] width 55 height 23
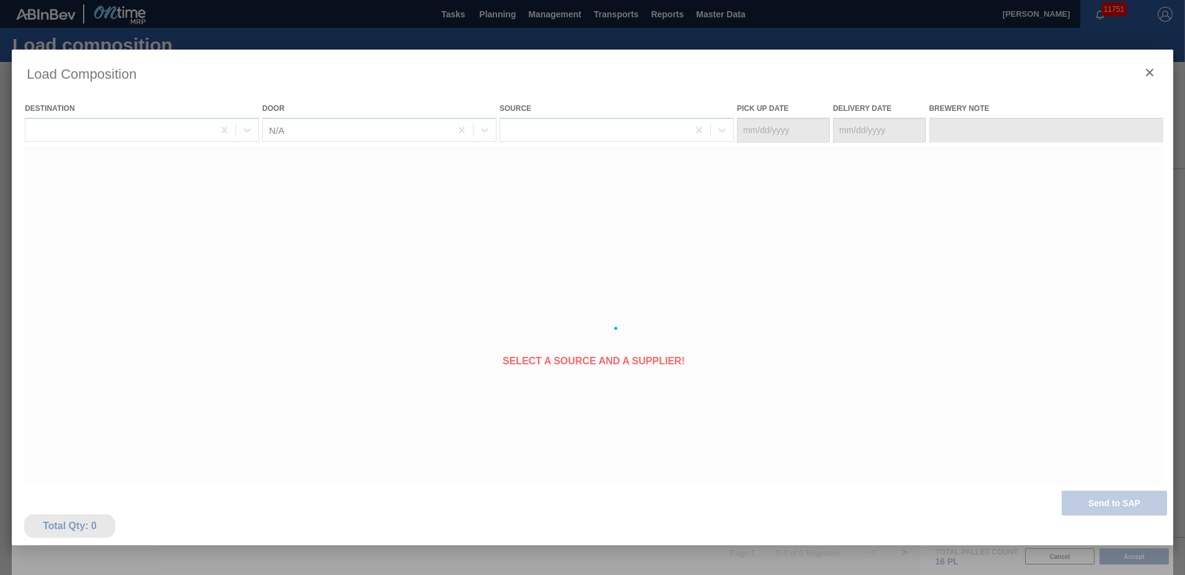
type Date "[DATE]"
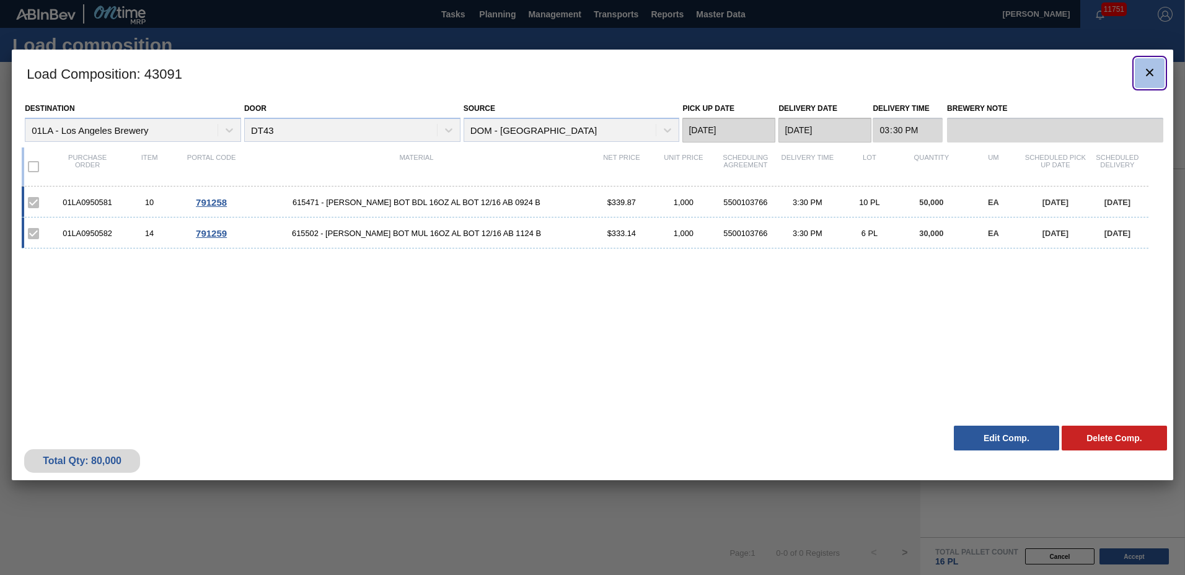
click at [1155, 74] on icon "botão de ícone" at bounding box center [1149, 72] width 15 height 15
